Goal: Check status: Check status

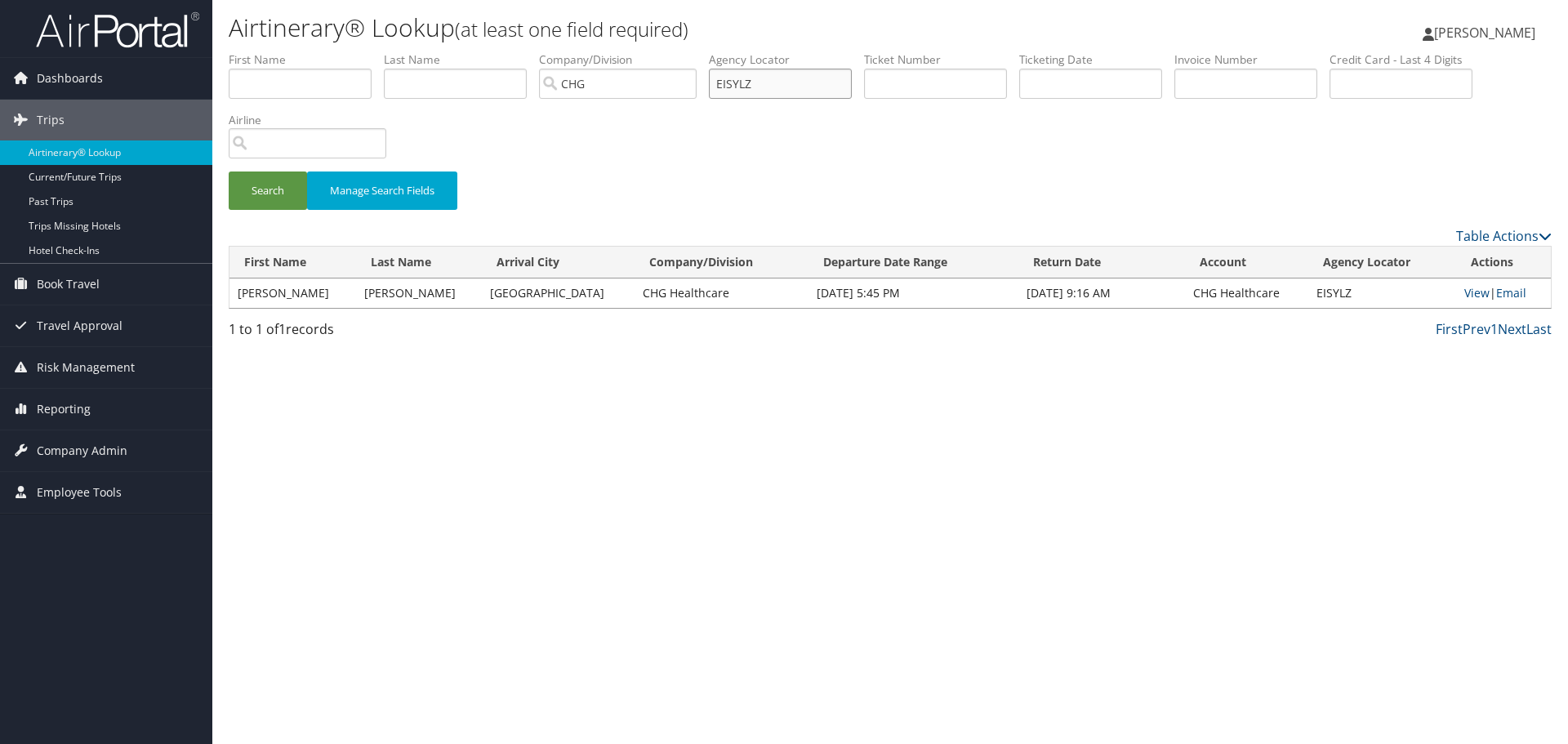
drag, startPoint x: 776, startPoint y: 85, endPoint x: 720, endPoint y: 85, distance: 56.0
click at [720, 85] on input "EISYLZ" at bounding box center [781, 83] width 143 height 30
paste input "MCPYFN"
type input "MCPYFN"
click at [228, 172] on button "Search" at bounding box center [268, 190] width 78 height 38
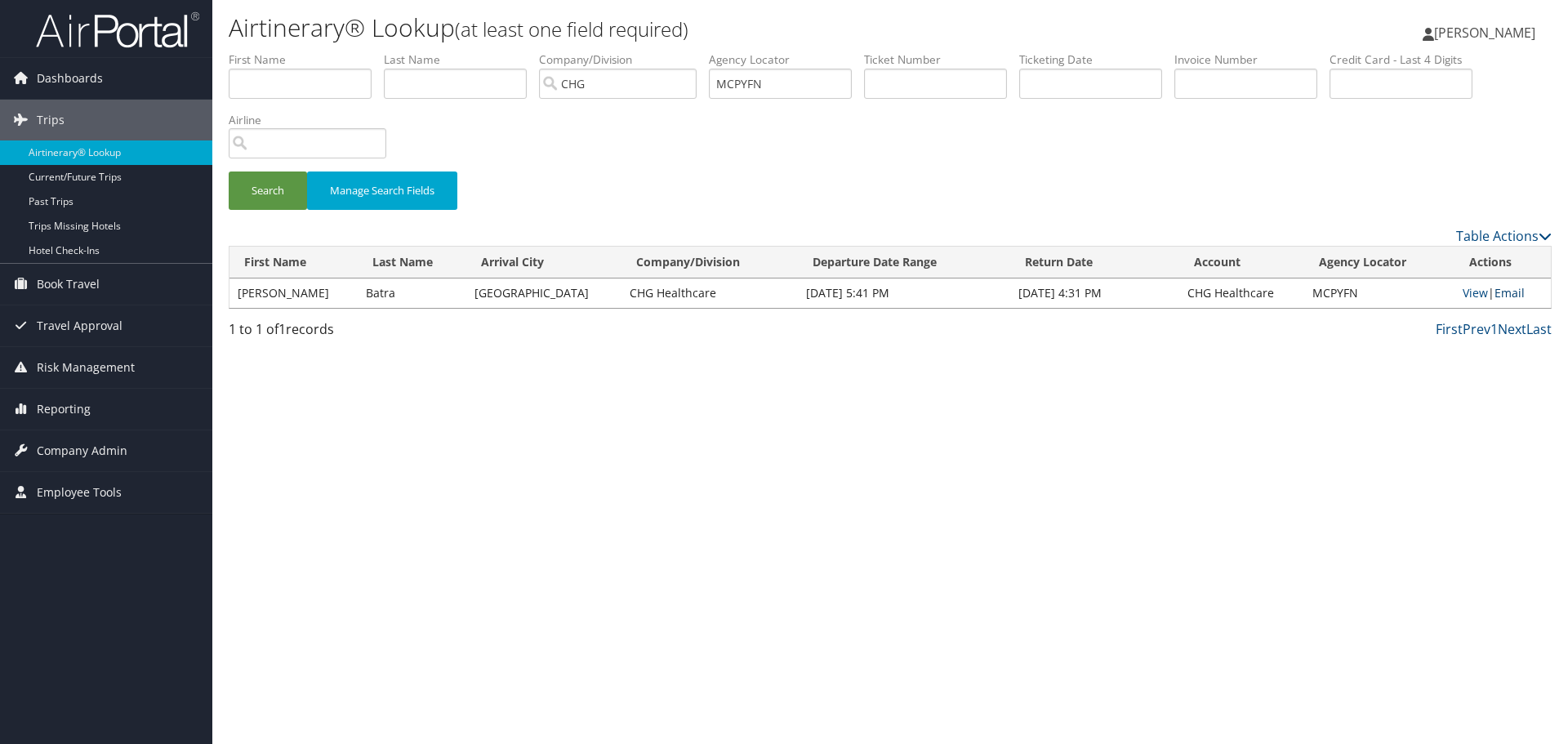
click at [1507, 291] on link "Email" at bounding box center [1509, 293] width 30 height 16
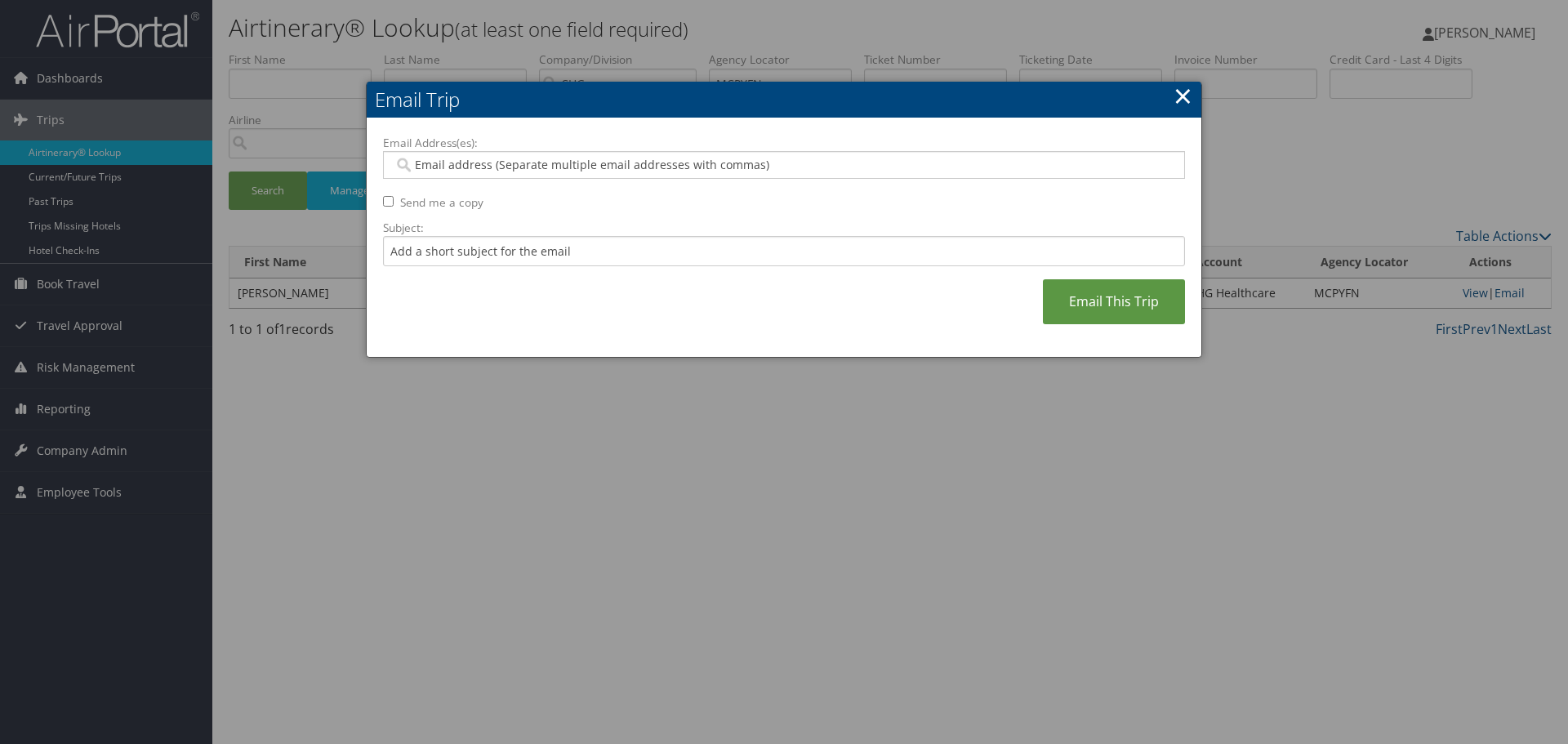
click at [644, 164] on input "Email Address(es):" at bounding box center [784, 165] width 781 height 17
type input "c"
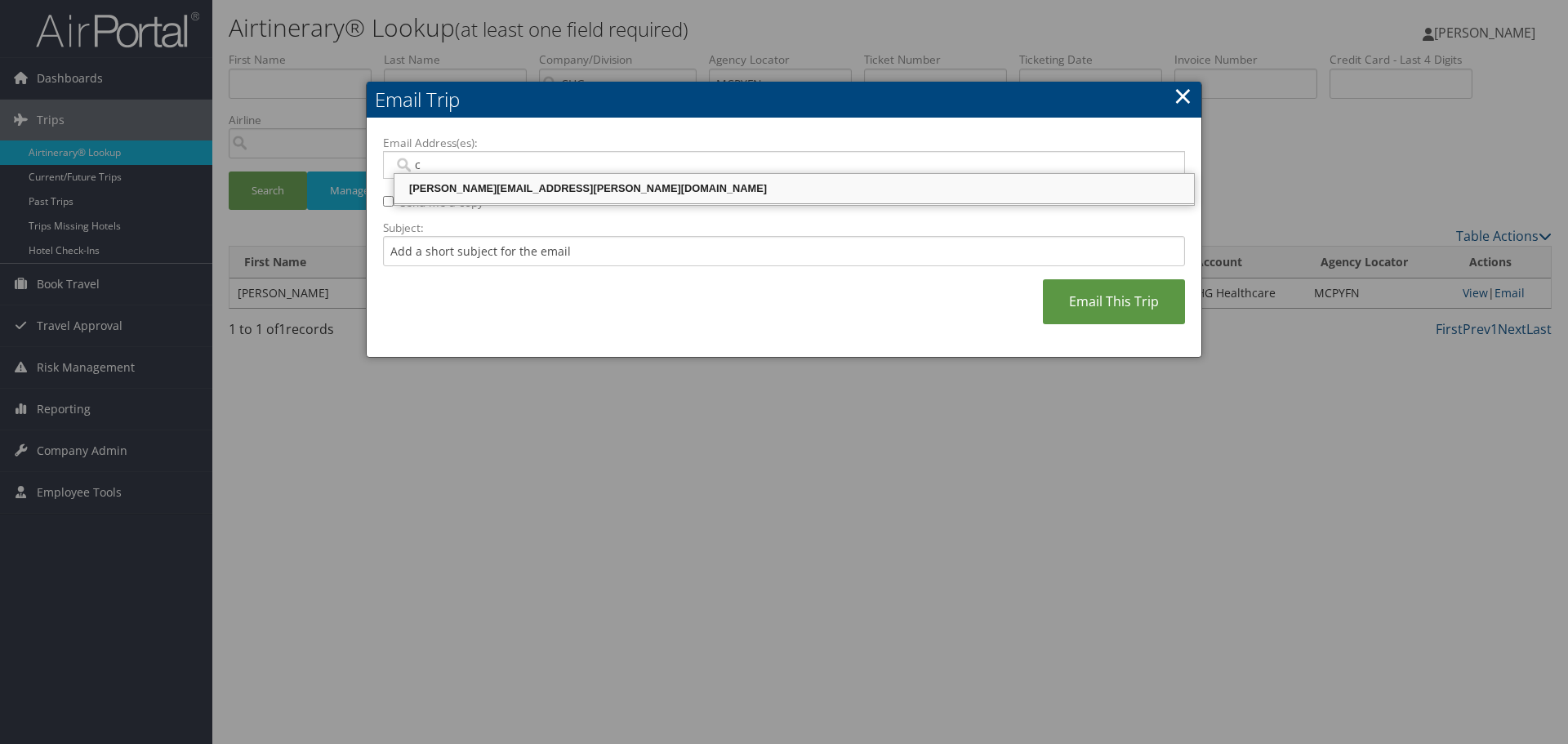
click at [638, 185] on div "[PERSON_NAME][EMAIL_ADDRESS][PERSON_NAME][DOMAIN_NAME]" at bounding box center [794, 188] width 794 height 17
type input "[PERSON_NAME][EMAIL_ADDRESS][PERSON_NAME][DOMAIN_NAME]"
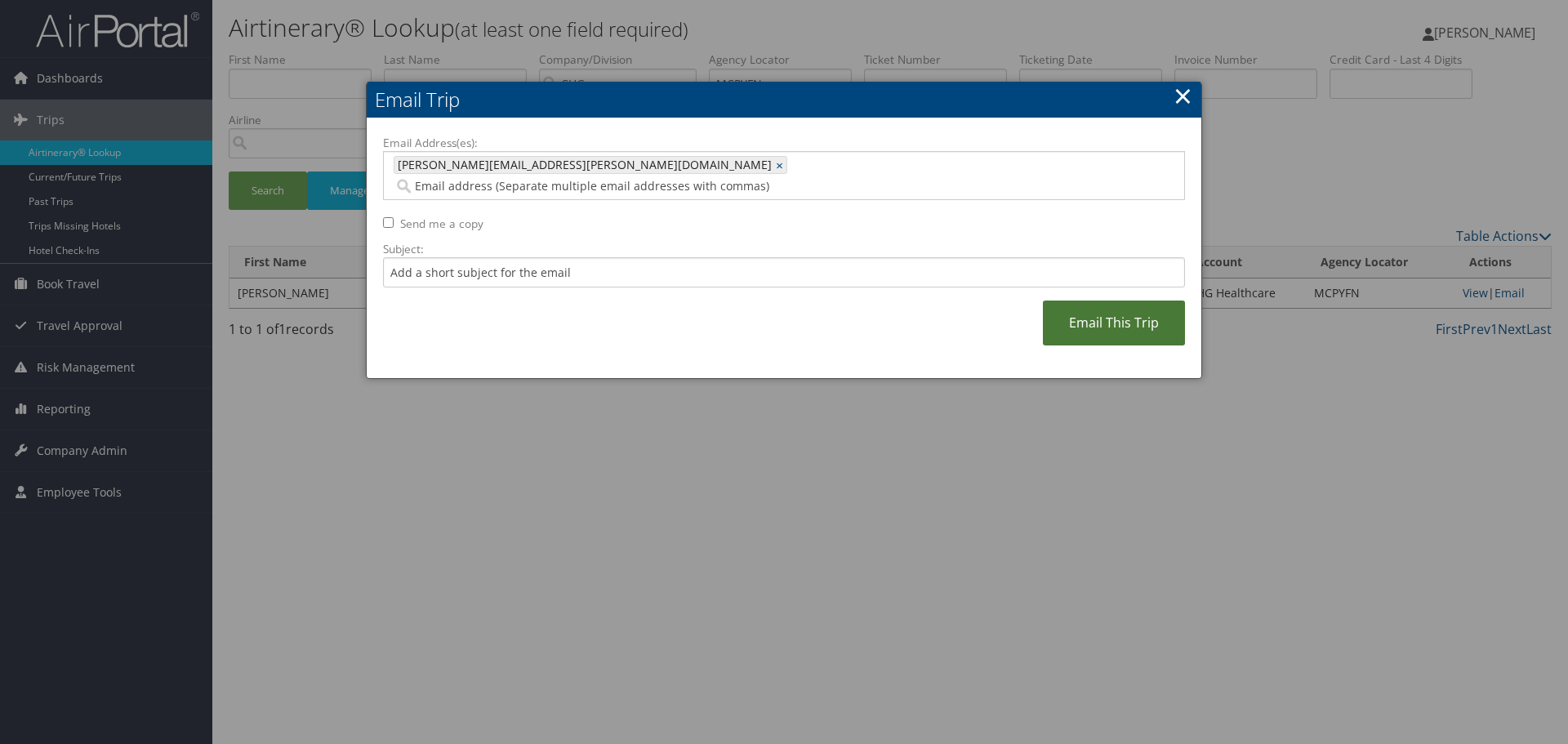
click at [1094, 301] on link "Email This Trip" at bounding box center [1114, 323] width 142 height 45
